Goal: Transaction & Acquisition: Subscribe to service/newsletter

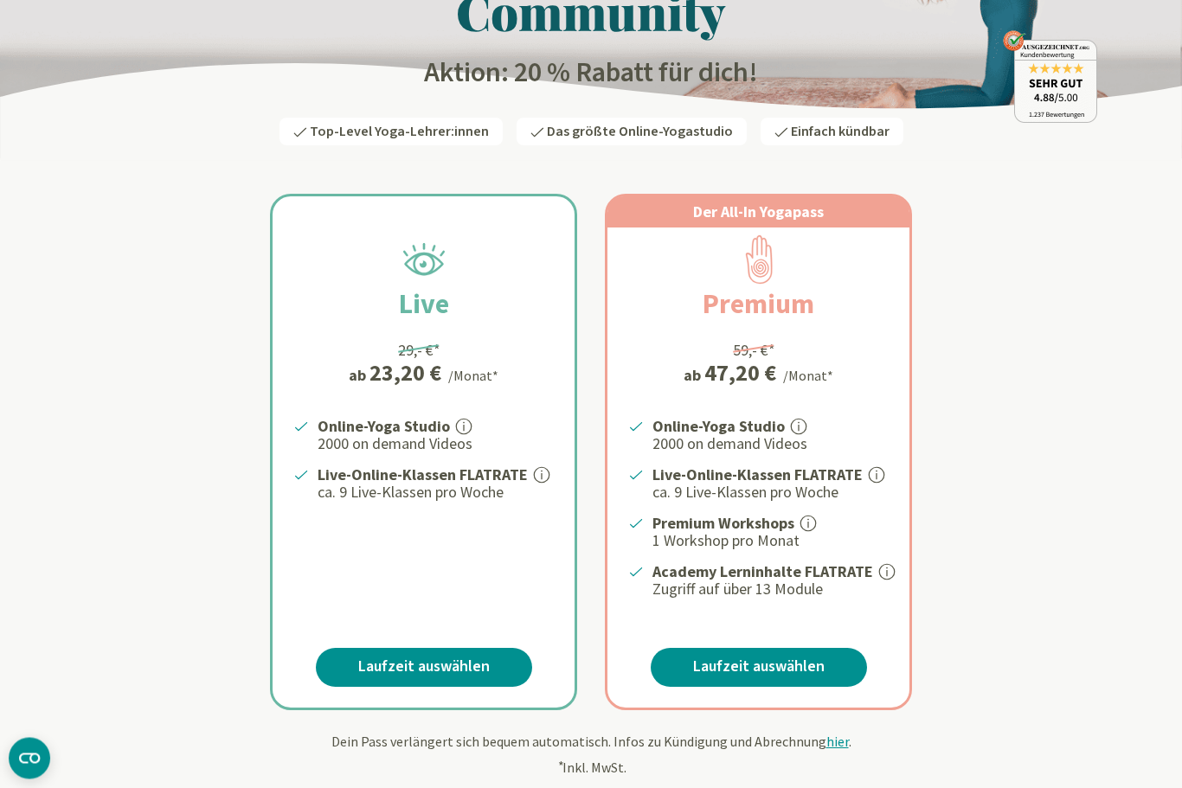
scroll to position [174, 0]
click at [166, 451] on div "Live 29,- €* ab 23,20 € /Monat* Online-Yoga Studio 2000 on demand Videos Live-O…" at bounding box center [591, 431] width 1012 height 558
click at [363, 129] on span "Top-Level Yoga-Lehrer:innen" at bounding box center [399, 131] width 179 height 19
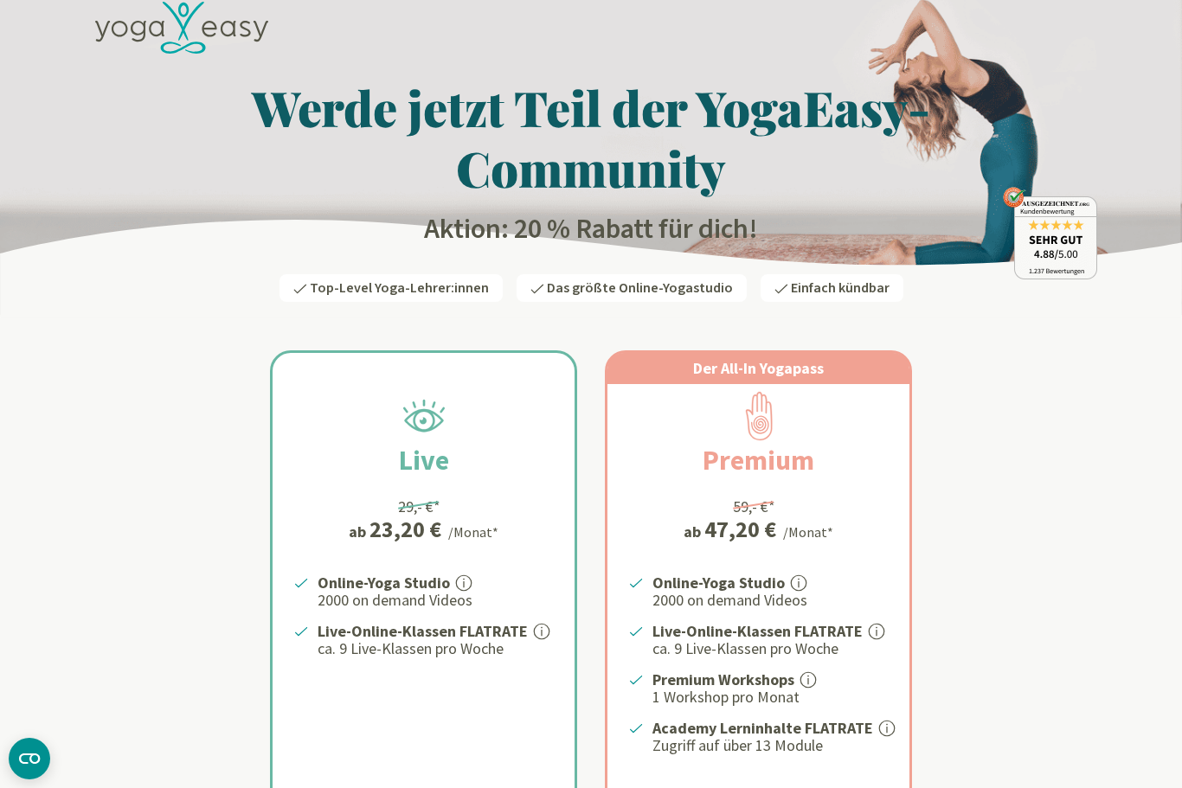
scroll to position [0, 0]
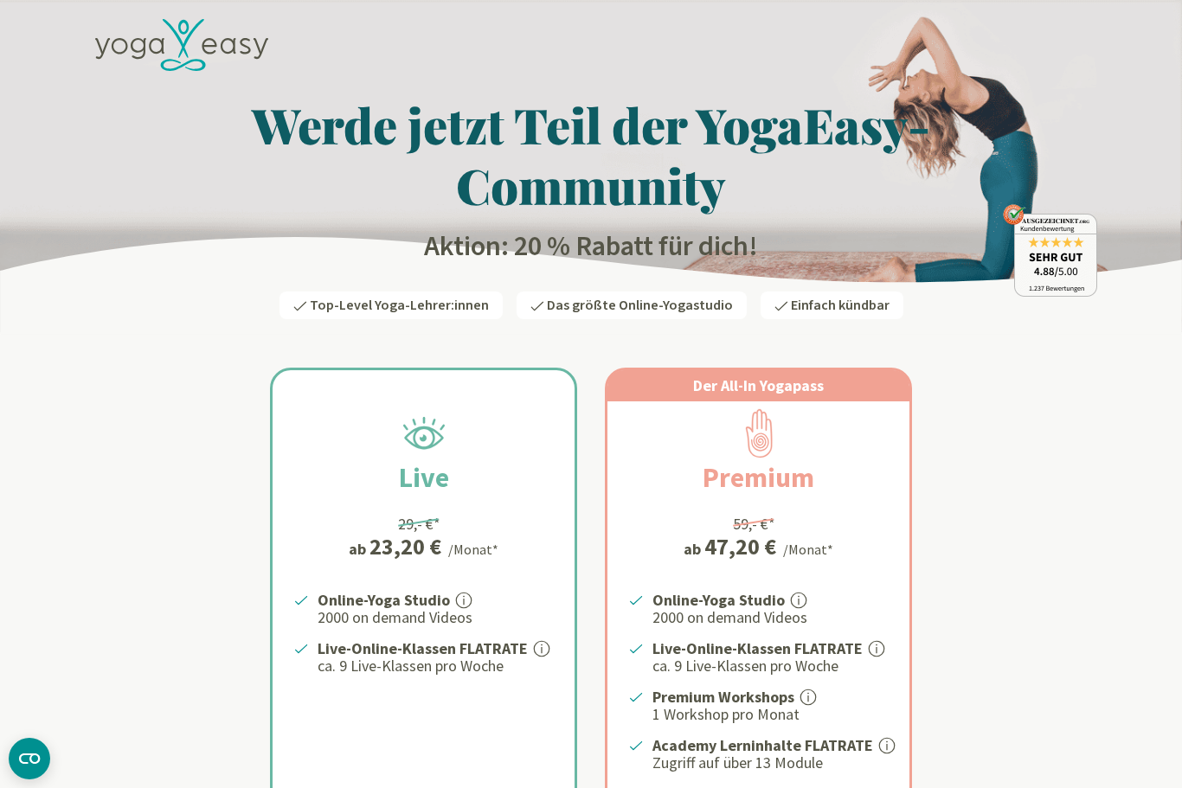
click at [126, 52] on icon at bounding box center [181, 45] width 173 height 53
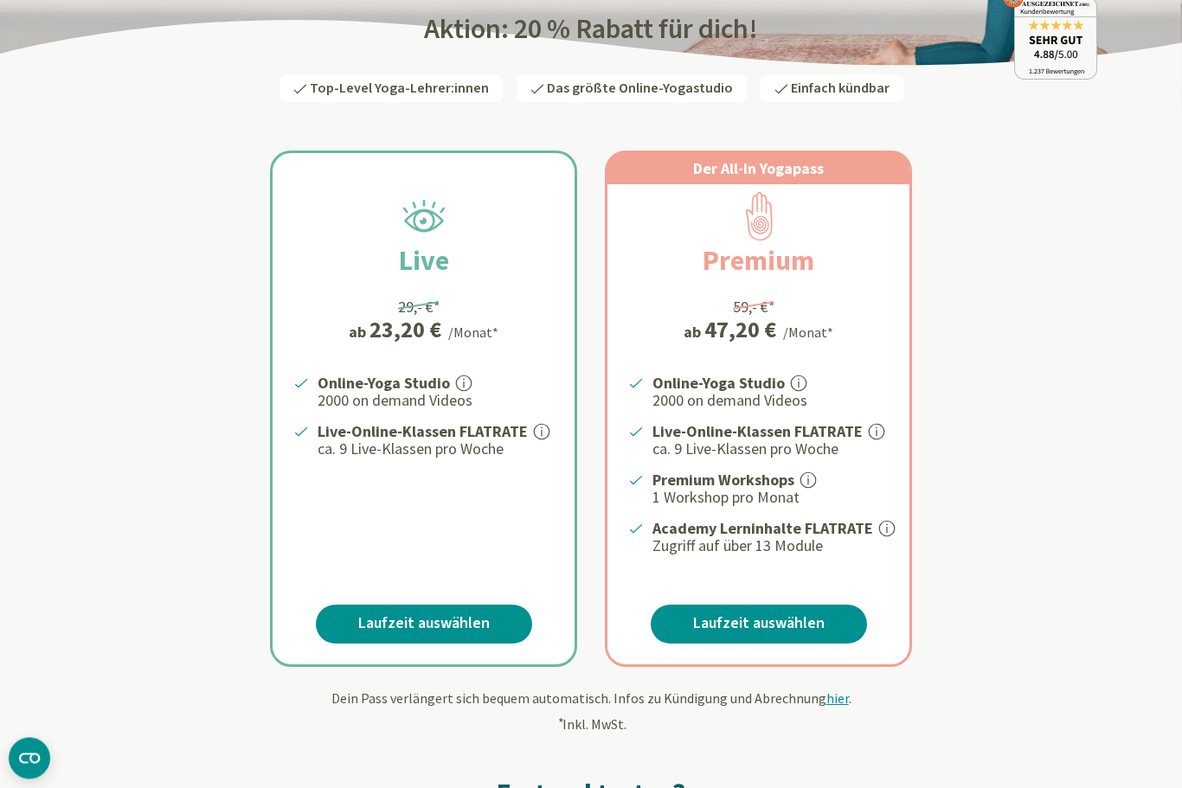
scroll to position [222, 0]
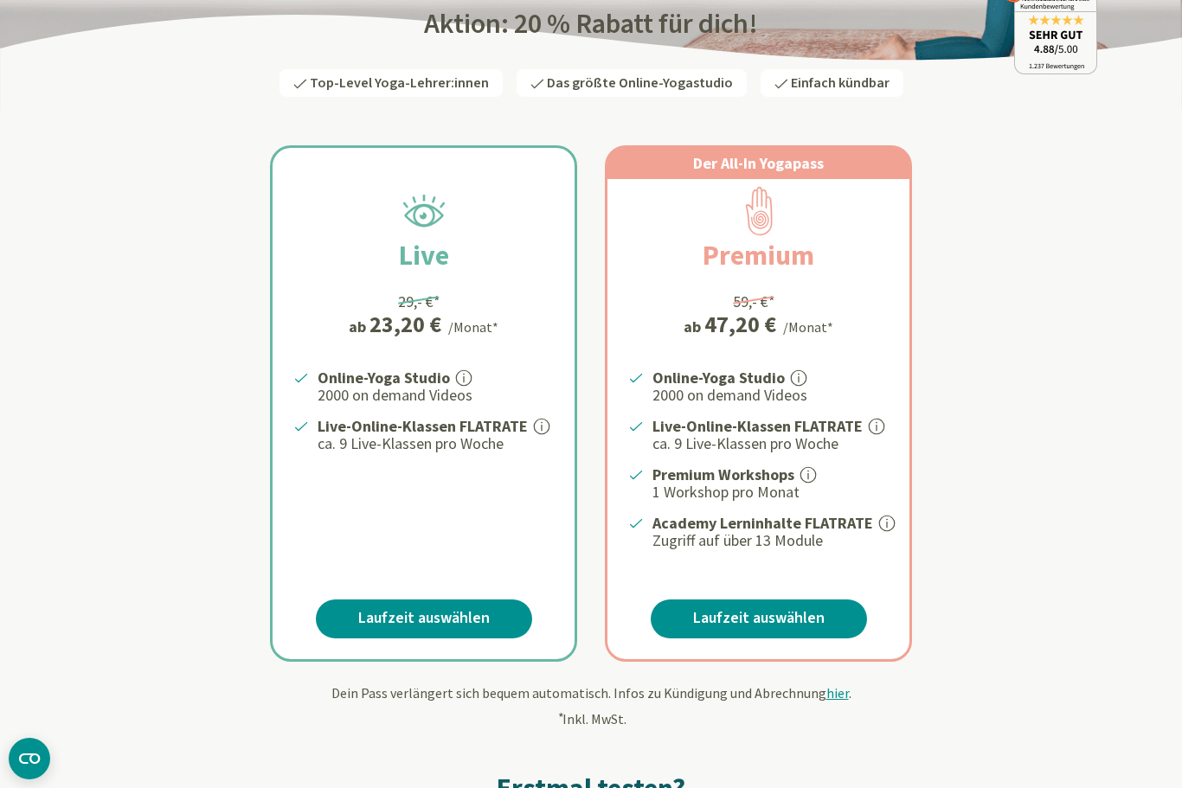
click at [810, 458] on ul "Online-Yoga Studio 2000 on demand Videos Live-Online-Klassen FLATRATE Der YogaE…" at bounding box center [769, 458] width 240 height 185
click at [644, 549] on div "Der All-In Yogapass Premium 59,- €* ab 47,20 € /Monat* Online-Yoga Studio 2000 …" at bounding box center [758, 403] width 302 height 511
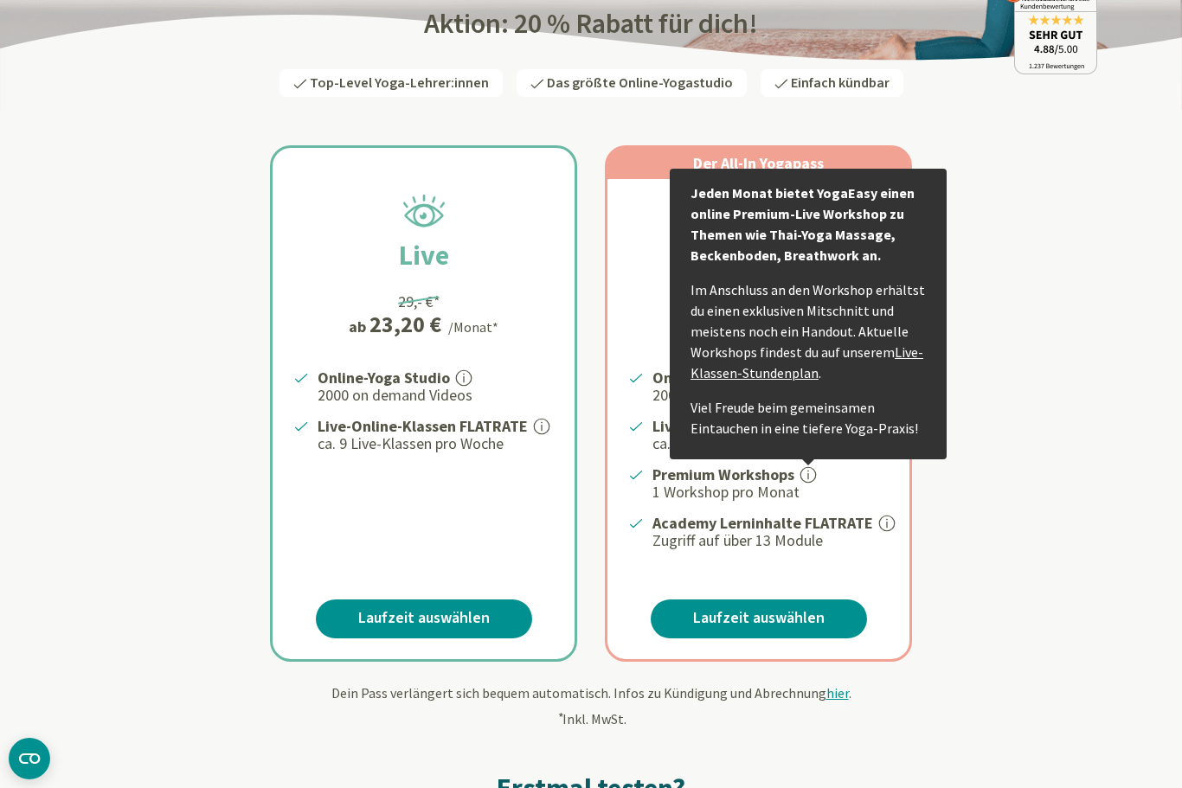
click at [715, 376] on link "Live-Klassen-Stundenplan" at bounding box center [807, 363] width 233 height 38
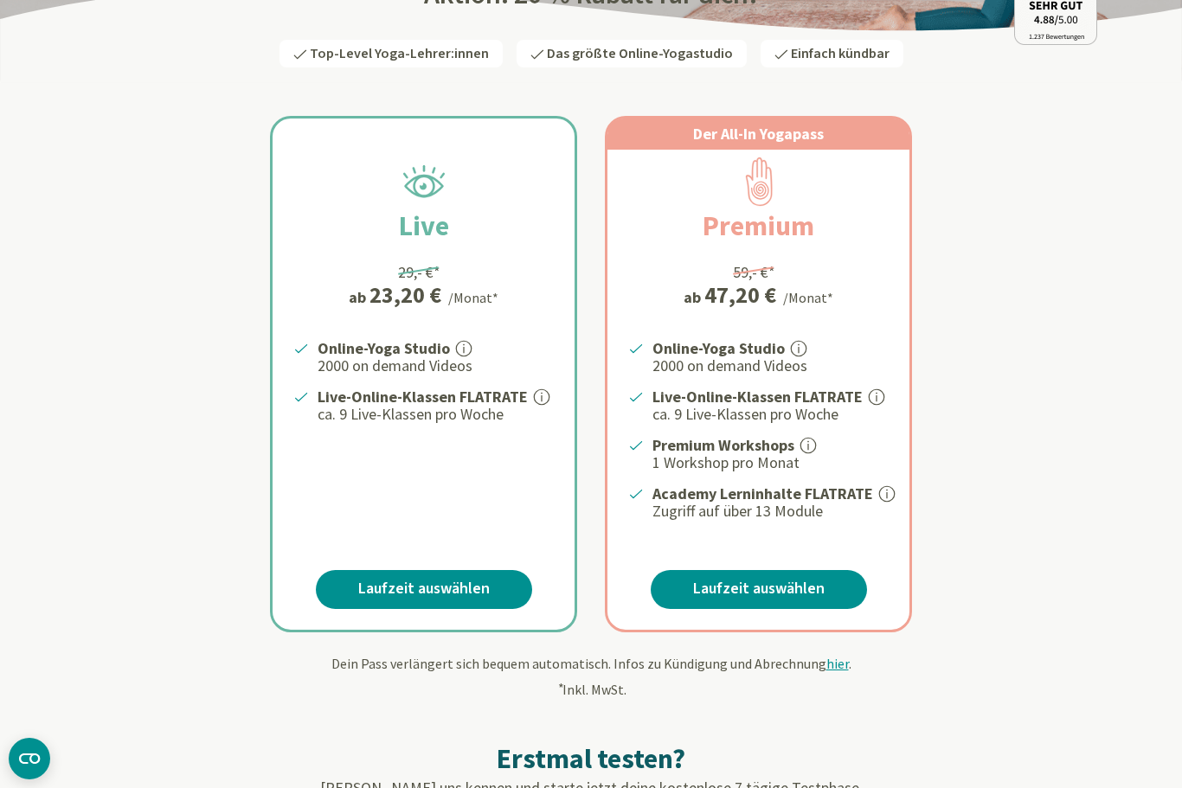
click at [1082, 460] on div "Live 29,- €* ab 23,20 € /Monat* Online-Yoga Studio 2000 on demand Videos Live-O…" at bounding box center [591, 353] width 1012 height 558
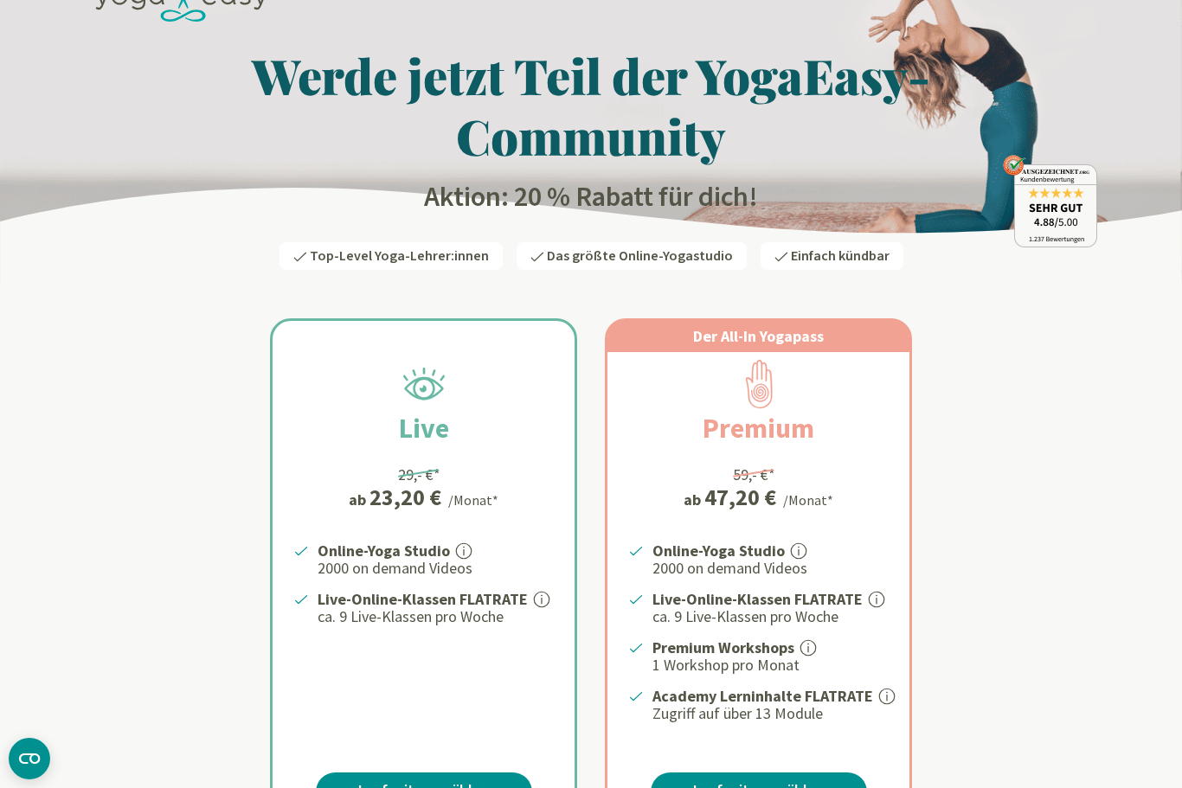
scroll to position [0, 0]
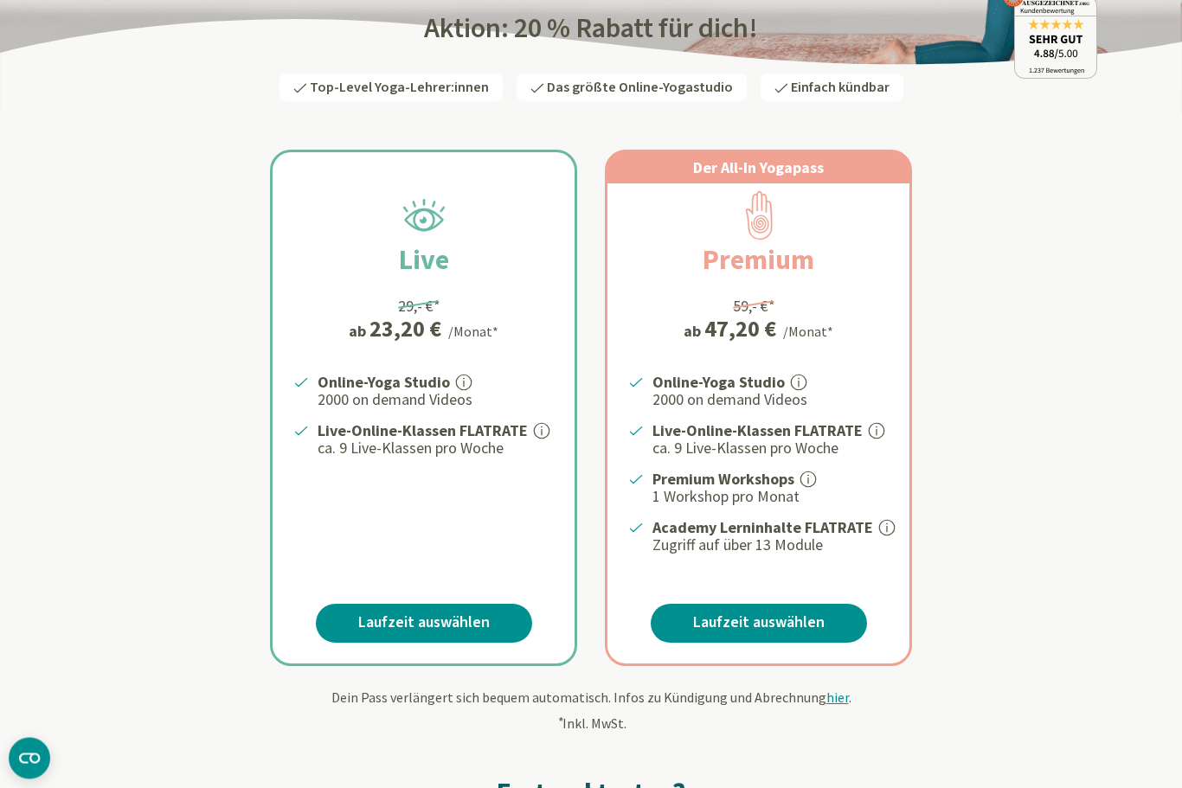
scroll to position [220, 0]
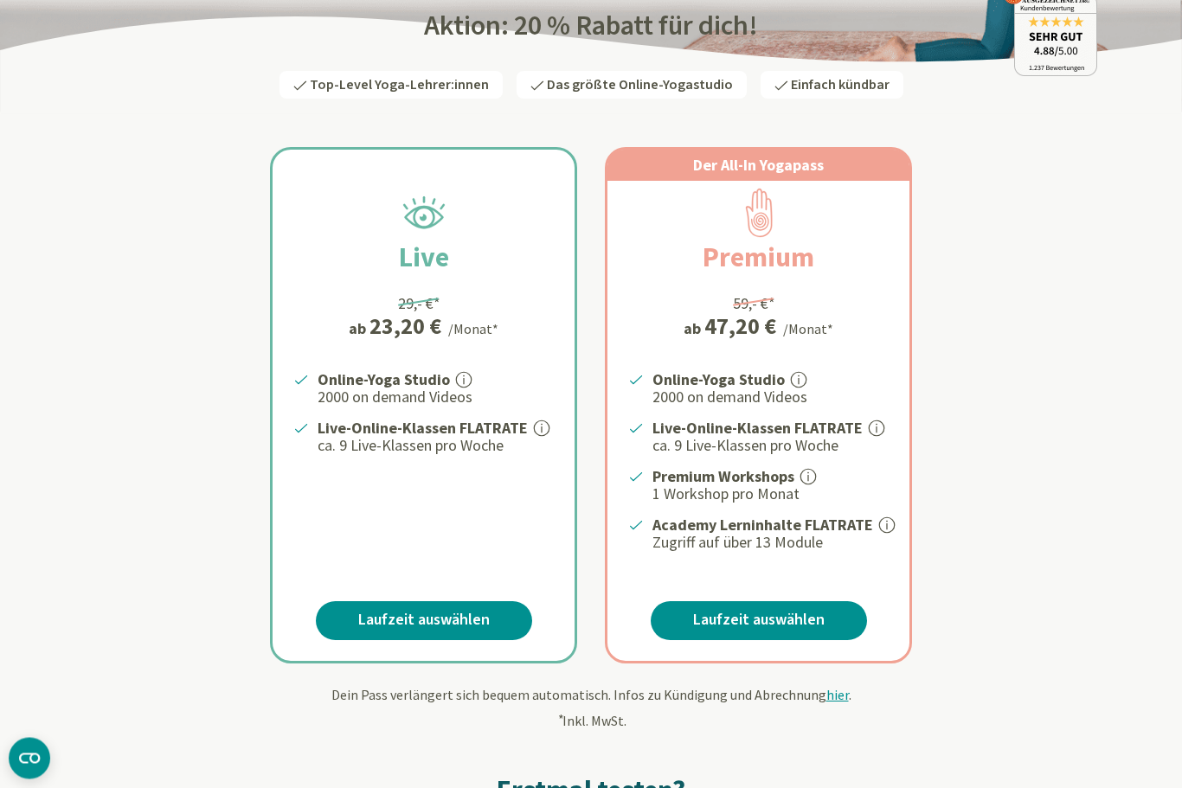
click at [893, 515] on div "Online-Yoga Studio 2000 on demand Videos Live-Online-Klassen FLATRATE ca. 9 Liv…" at bounding box center [758, 461] width 302 height 185
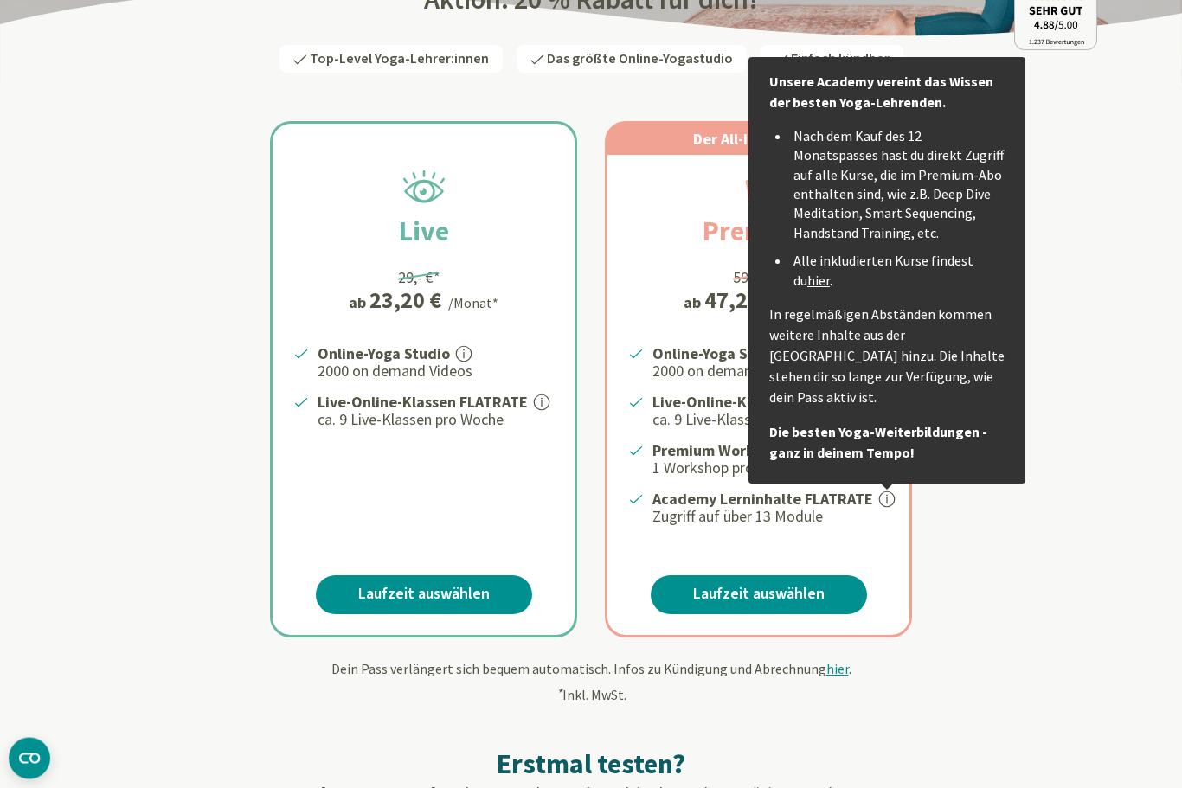
scroll to position [247, 0]
click at [807, 276] on link "hier" at bounding box center [818, 280] width 22 height 17
